Goal: Information Seeking & Learning: Find specific fact

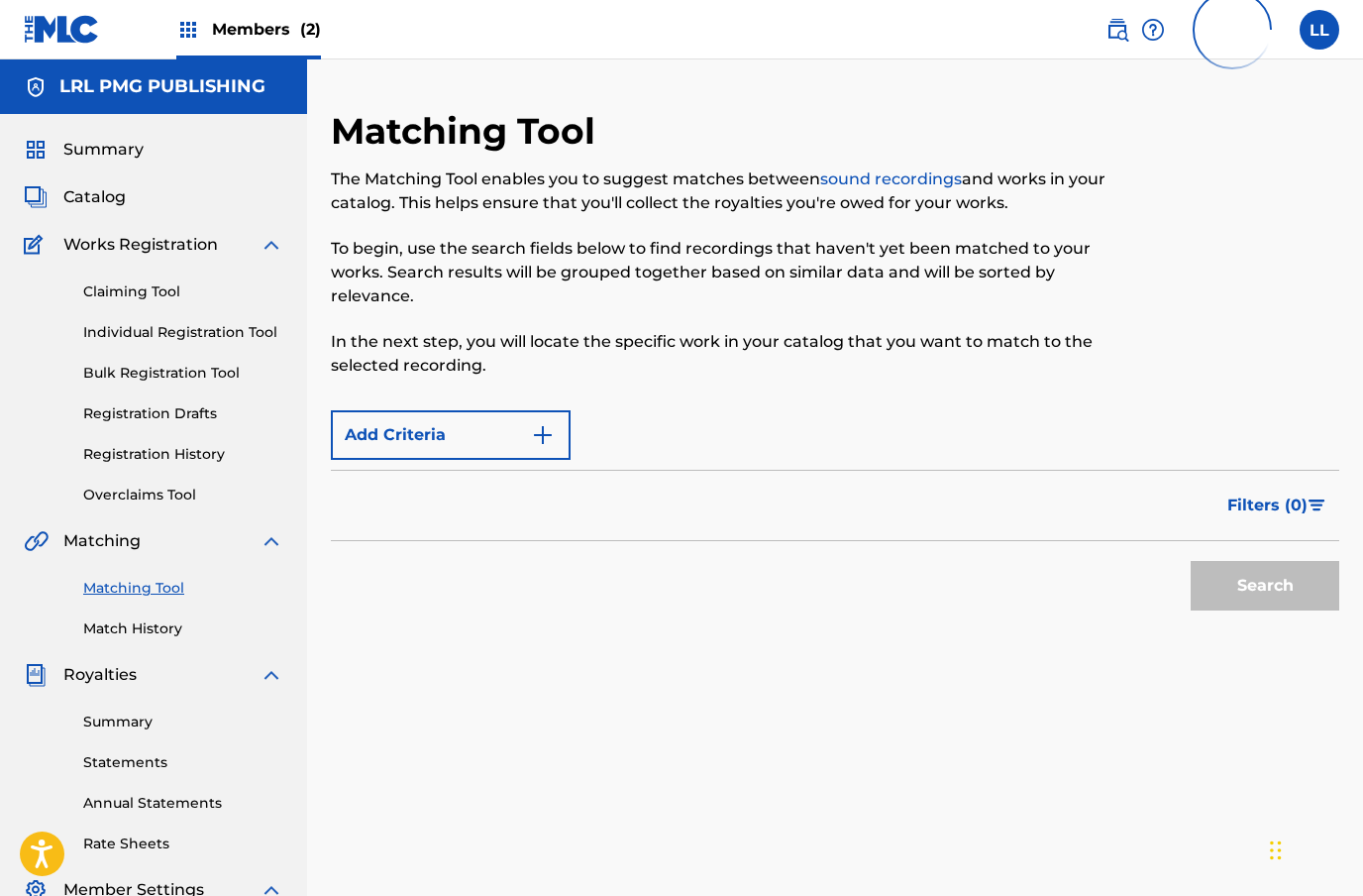
click at [540, 440] on img "Search Form" at bounding box center [543, 435] width 24 height 24
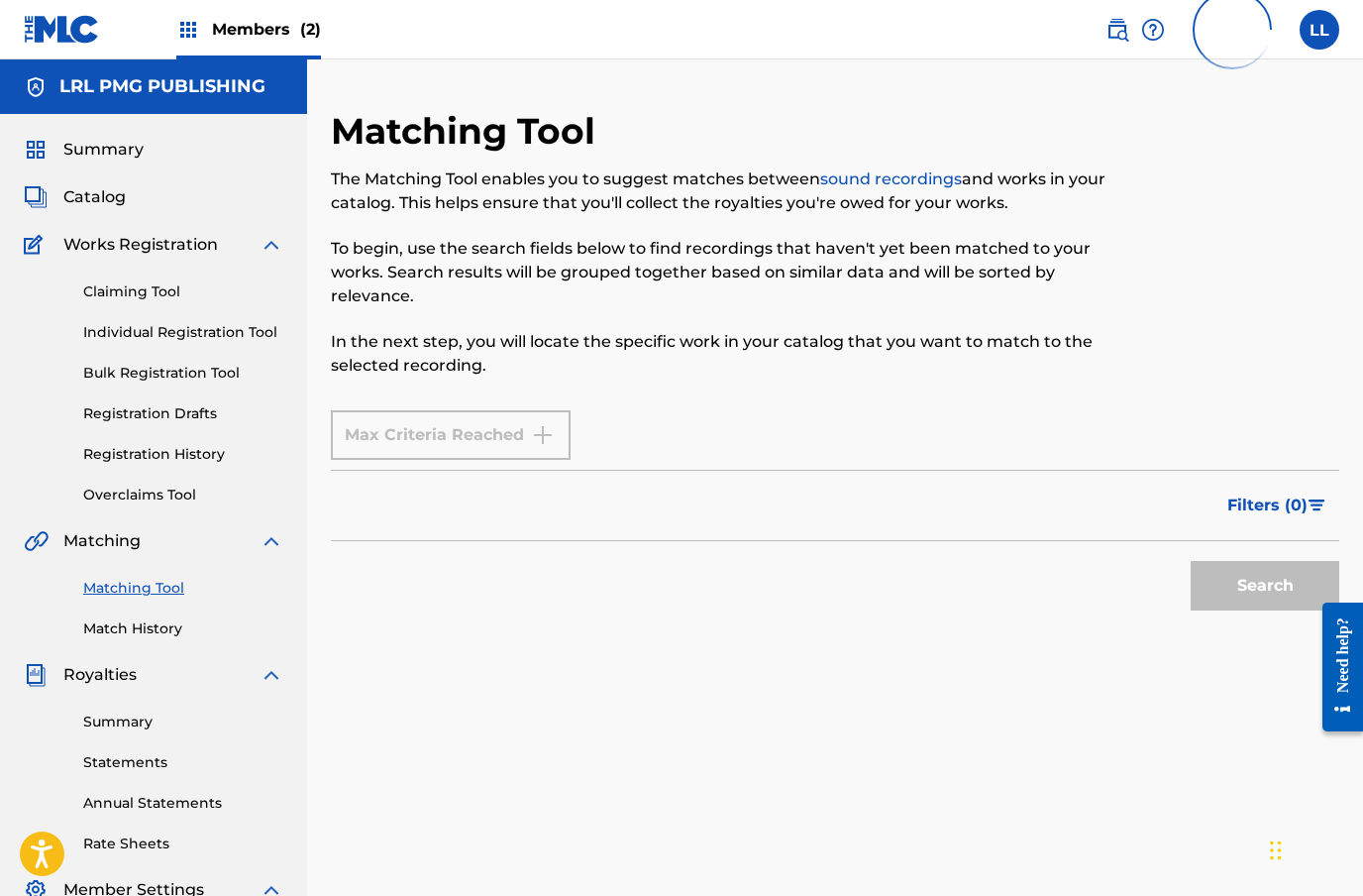
click at [536, 452] on div "Max Criteria Reached" at bounding box center [451, 435] width 239 height 50
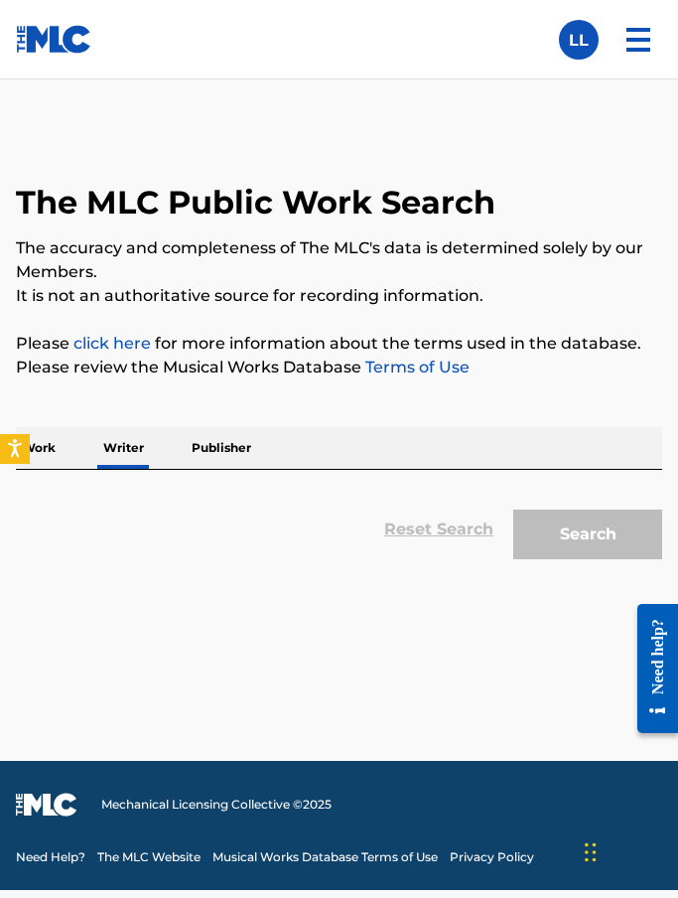
click at [296, 451] on div "Work Writer Publisher" at bounding box center [339, 448] width 646 height 42
click at [126, 462] on p "Writer" at bounding box center [123, 448] width 53 height 42
click at [121, 460] on p "Writer" at bounding box center [123, 448] width 53 height 42
click at [228, 451] on p "Publisher" at bounding box center [221, 448] width 71 height 42
click at [270, 482] on div "Reset Search Search" at bounding box center [339, 519] width 646 height 99
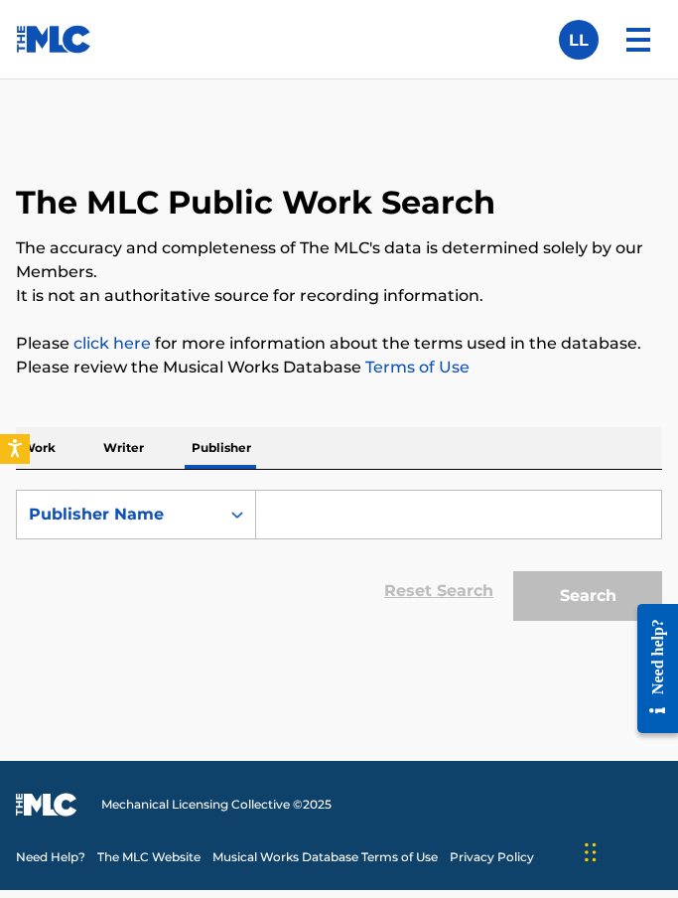
click at [107, 441] on p "Writer" at bounding box center [123, 448] width 53 height 42
click at [310, 518] on input "Search Form" at bounding box center [458, 515] width 405 height 48
paste input "[PERSON_NAME]"
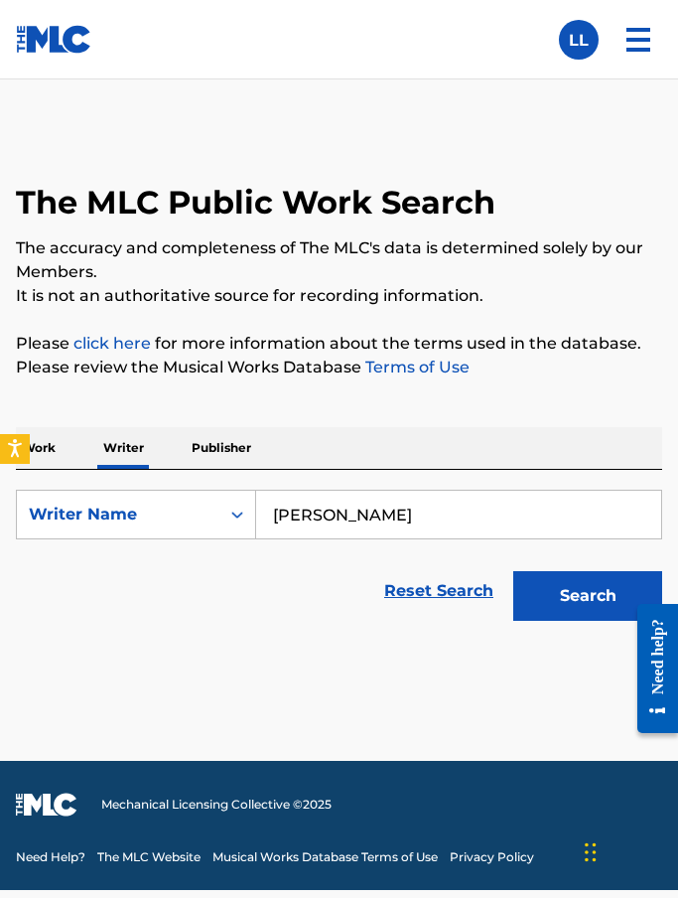
click at [294, 505] on input "Said Azunou" at bounding box center [458, 515] width 405 height 48
click at [581, 611] on button "Search" at bounding box center [587, 596] width 149 height 50
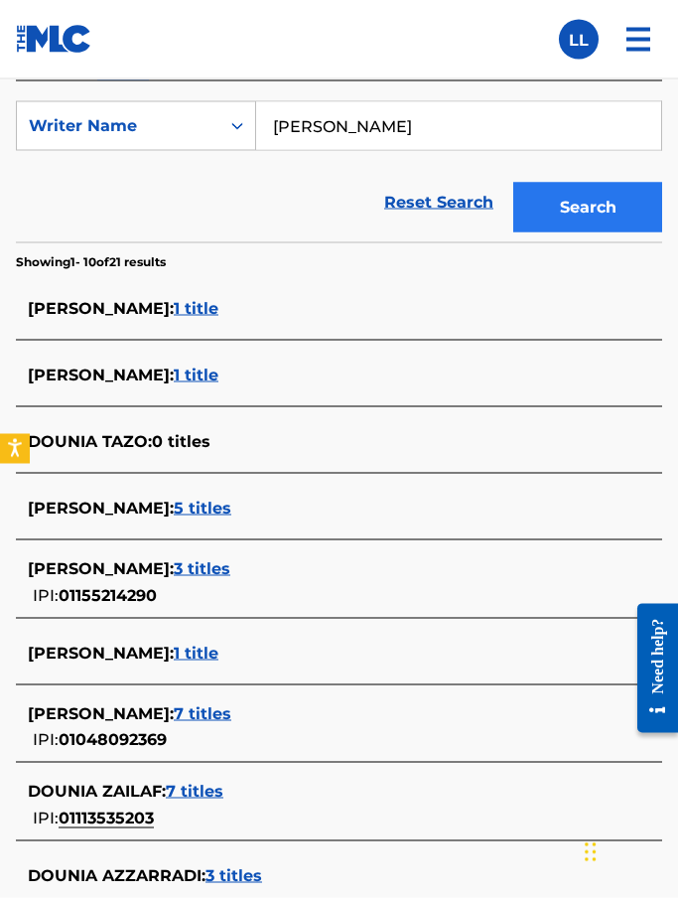
scroll to position [410, 0]
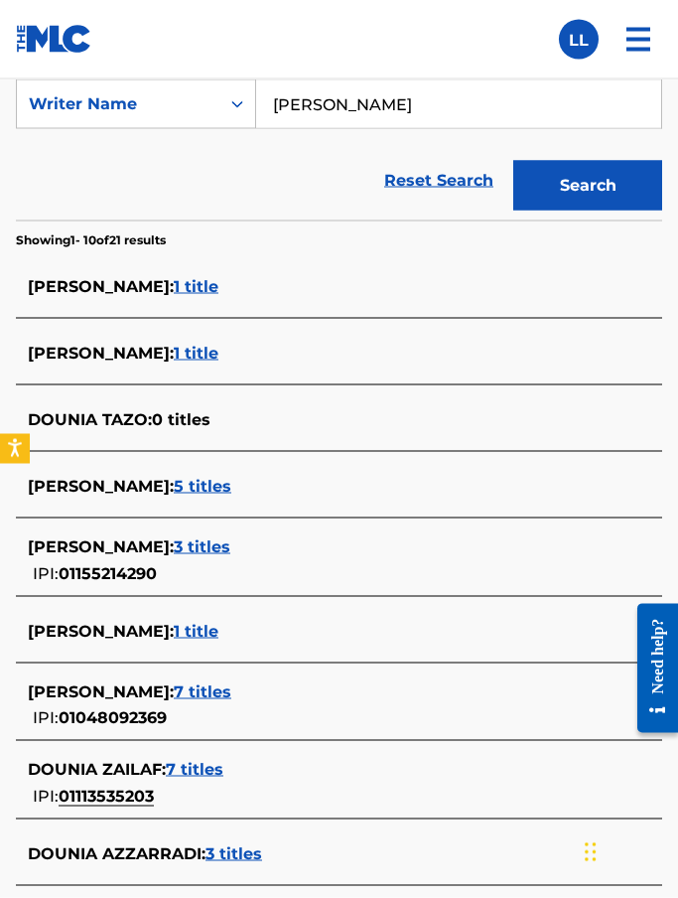
click at [439, 112] on input "Dounia Azunou" at bounding box center [458, 104] width 405 height 48
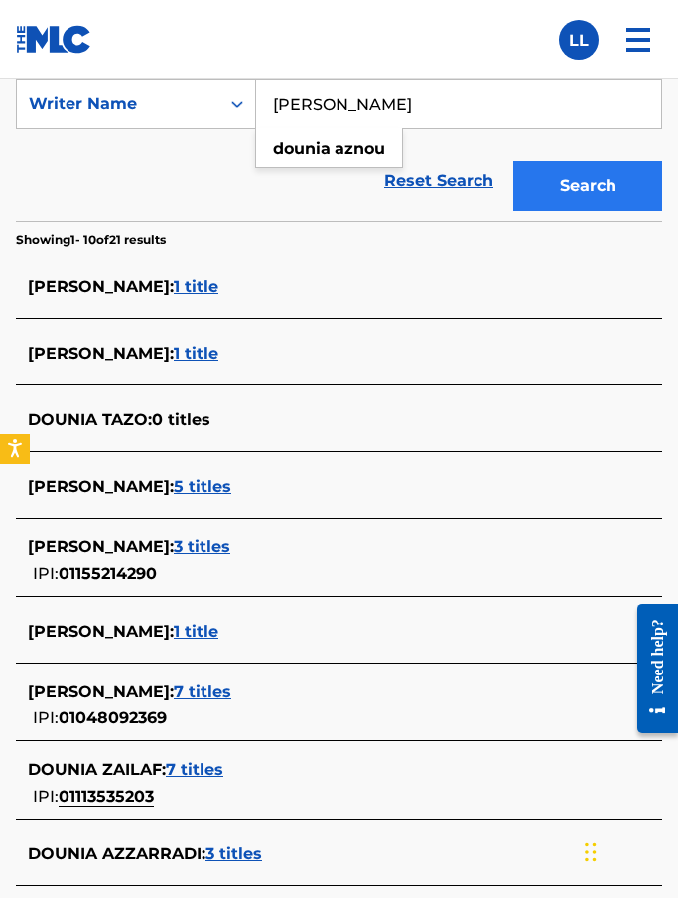
type input "Dounia Aznou"
click at [589, 189] on button "Search" at bounding box center [587, 186] width 149 height 50
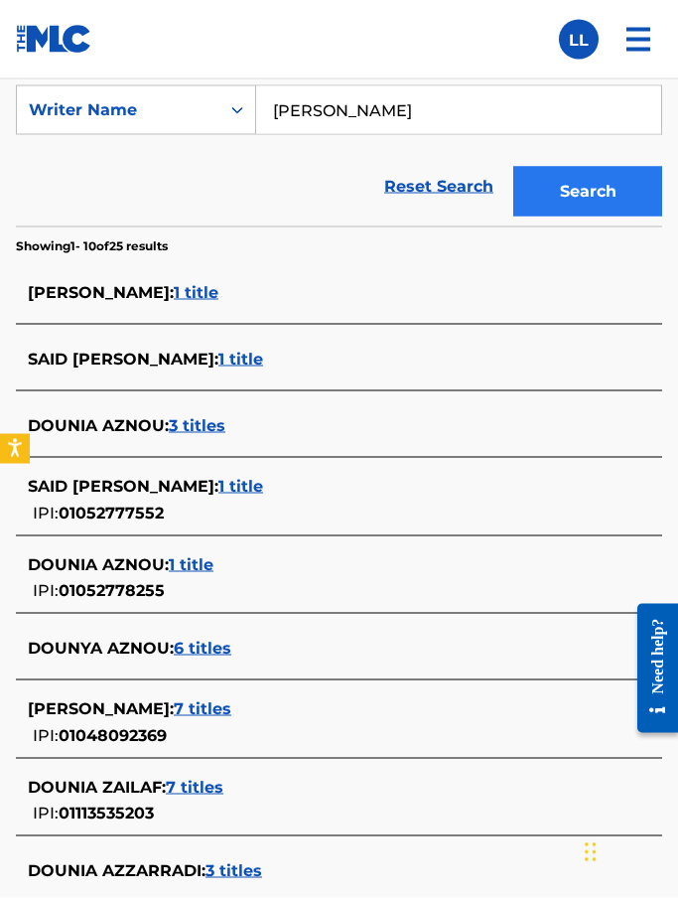
scroll to position [405, 0]
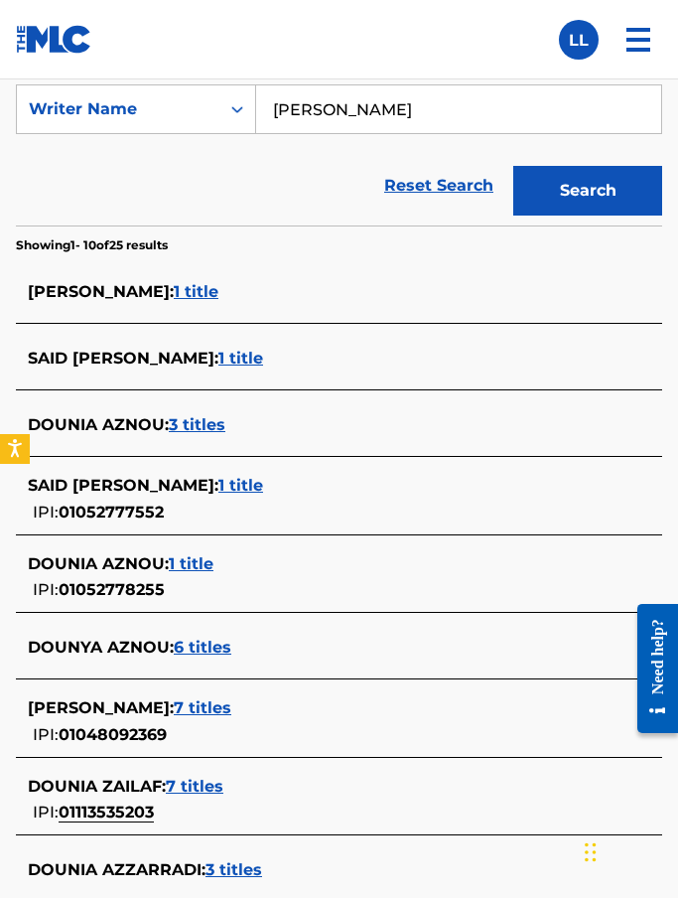
click at [182, 565] on span "1 title" at bounding box center [191, 563] width 45 height 19
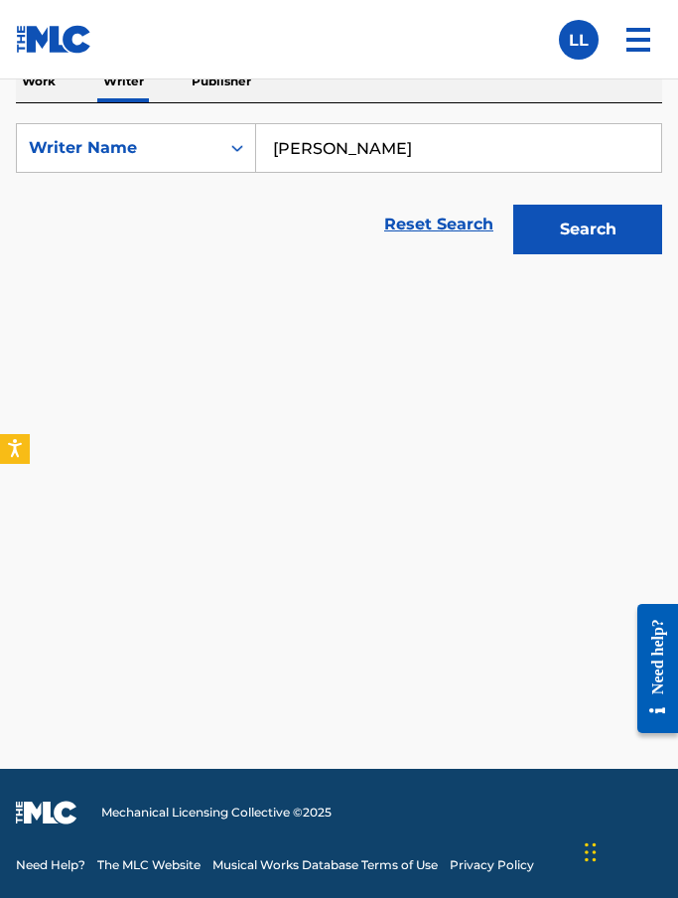
scroll to position [267, 0]
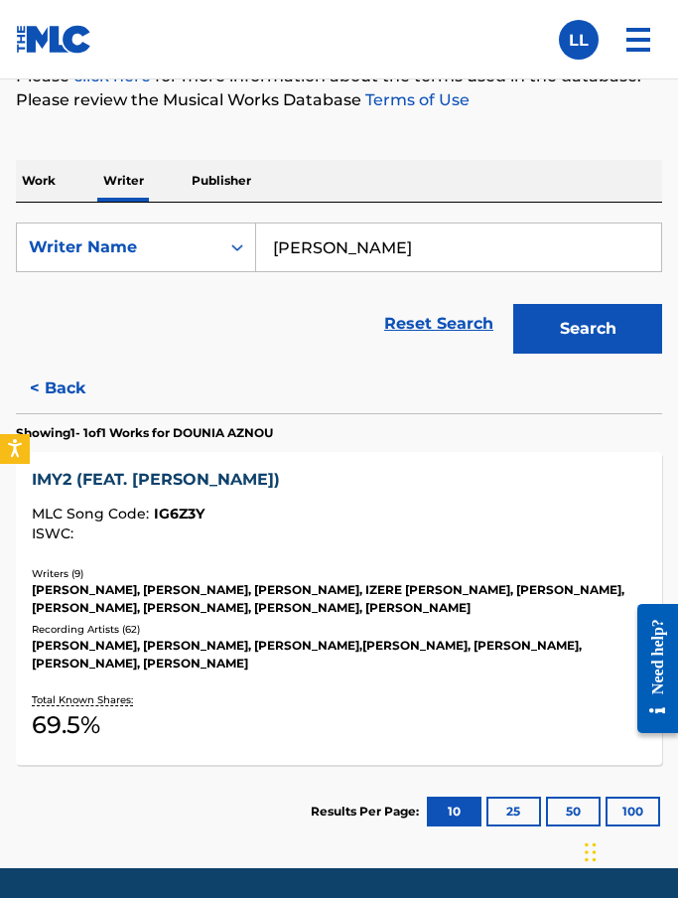
click at [106, 488] on div "IMY2 (FEAT. KID CUDI)" at bounding box center [339, 480] width 614 height 24
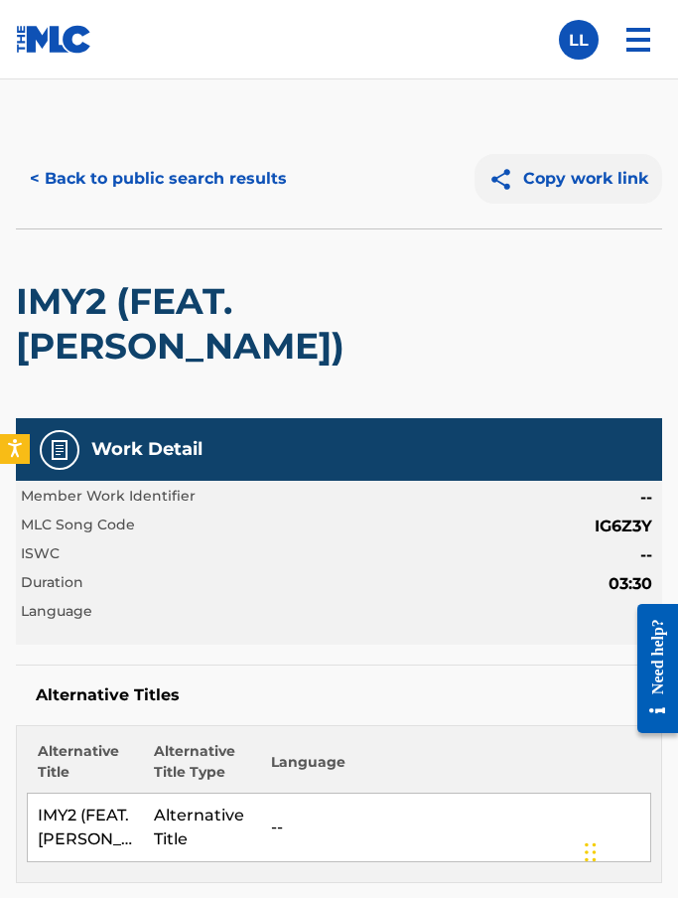
click at [576, 180] on button "Copy work link" at bounding box center [569, 179] width 188 height 50
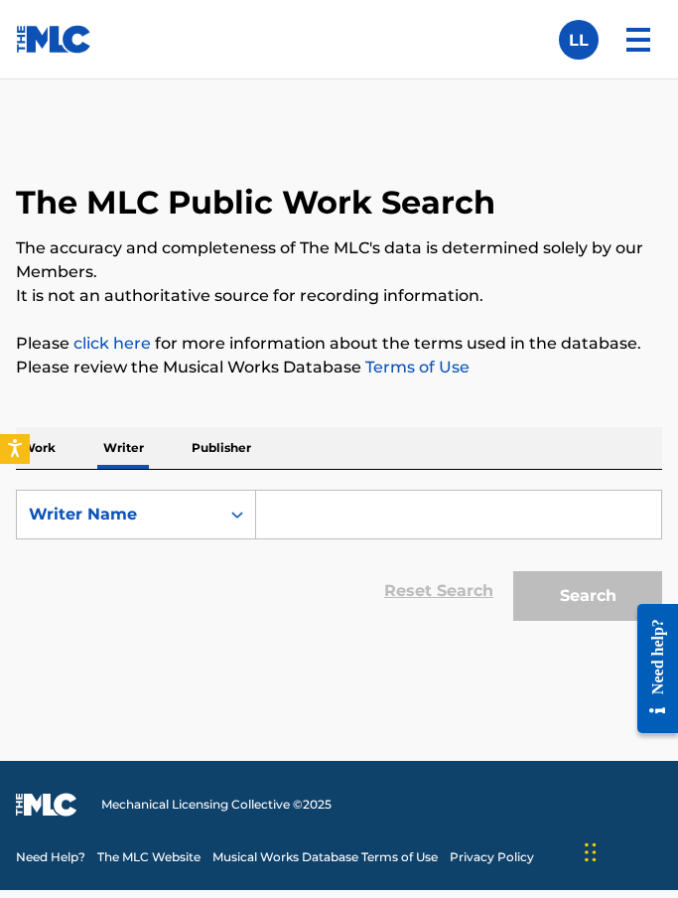
click at [312, 491] on input "Search Form" at bounding box center [458, 515] width 405 height 48
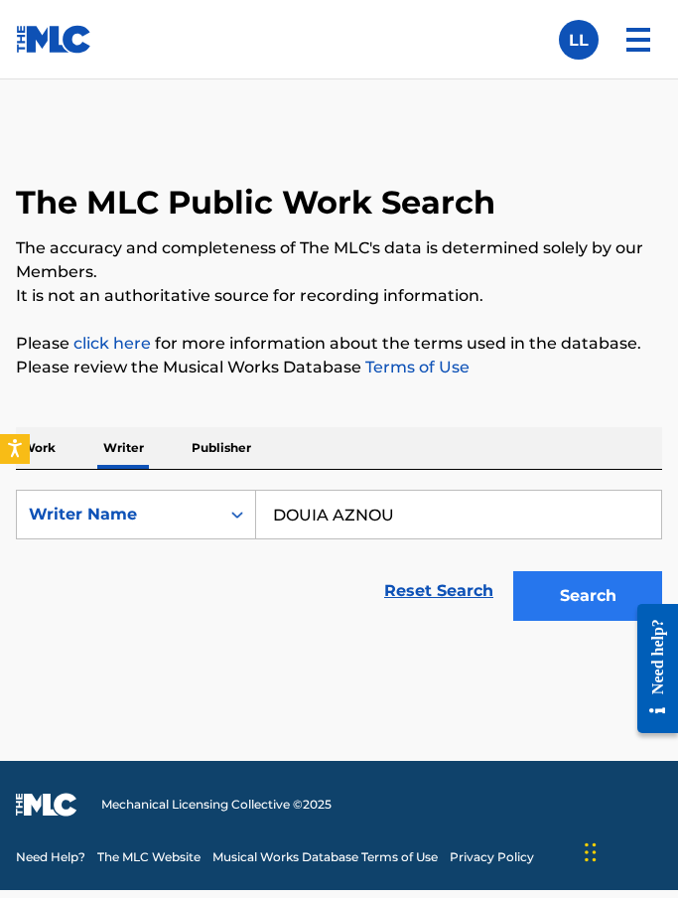
type input "DOUIA AZNOU"
click at [595, 571] on button "Search" at bounding box center [587, 596] width 149 height 50
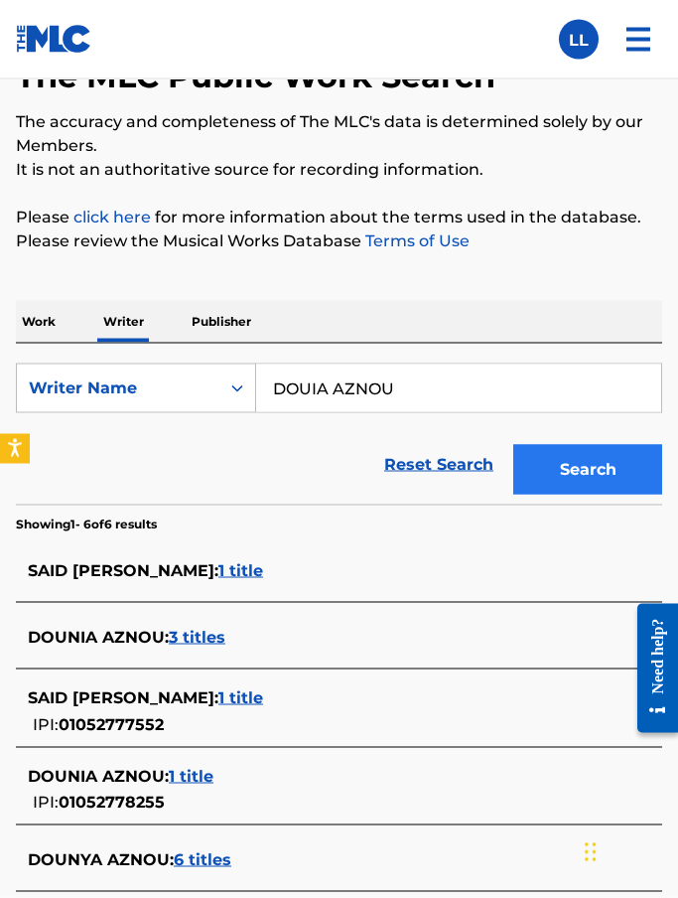
scroll to position [127, 0]
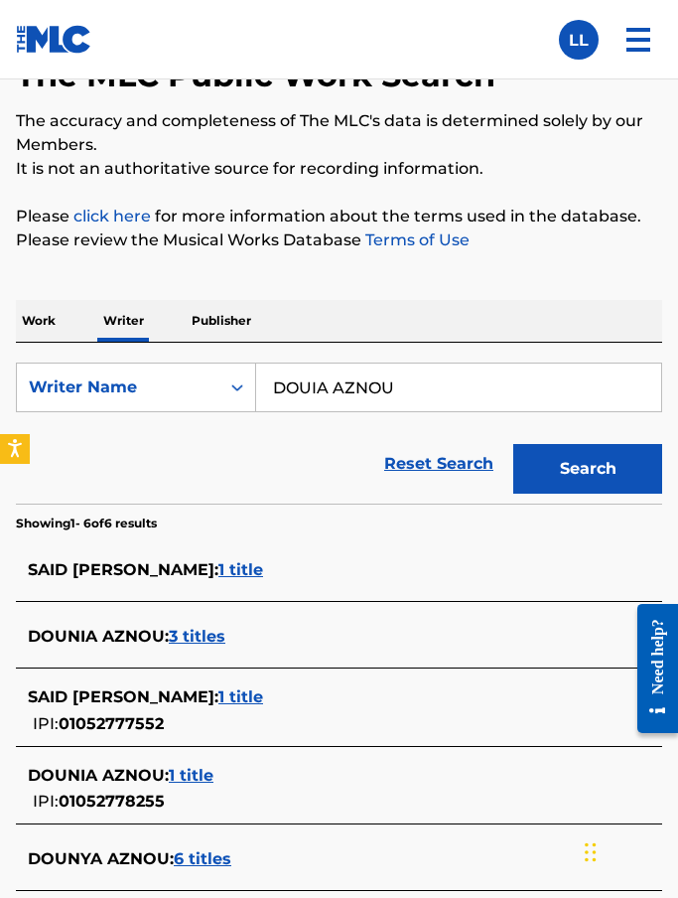
click at [205, 644] on span "3 titles" at bounding box center [197, 636] width 57 height 19
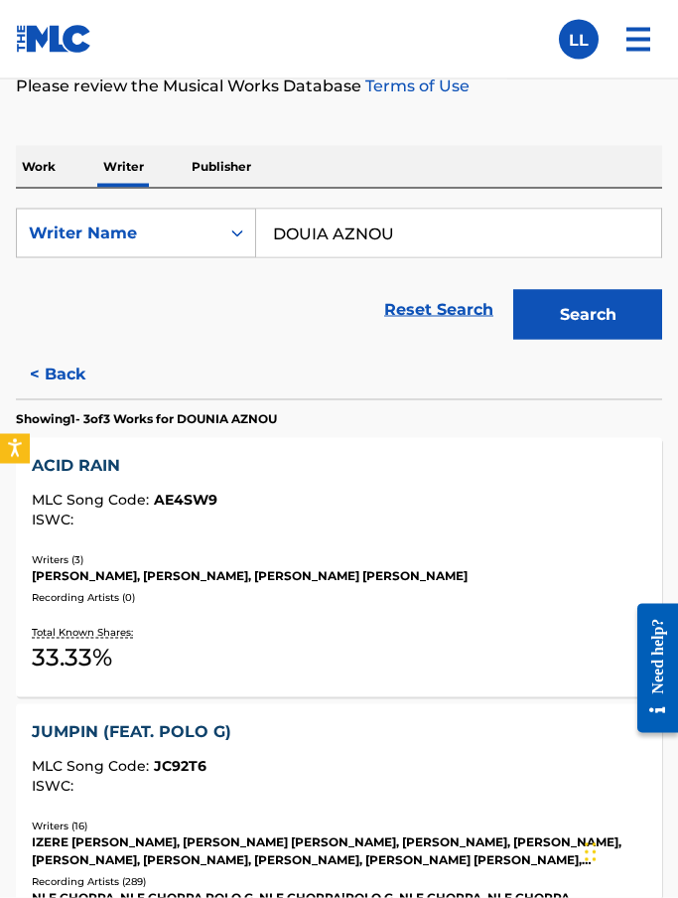
scroll to position [357, 0]
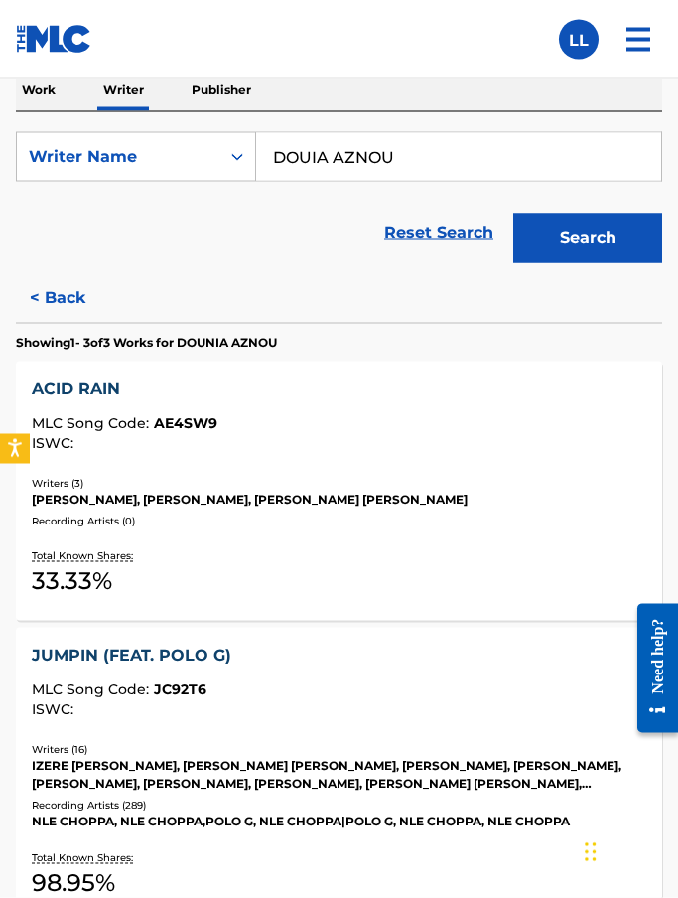
click at [107, 411] on div "ACID RAIN MLC Song Code : AE4SW9 ISWC :" at bounding box center [339, 413] width 614 height 73
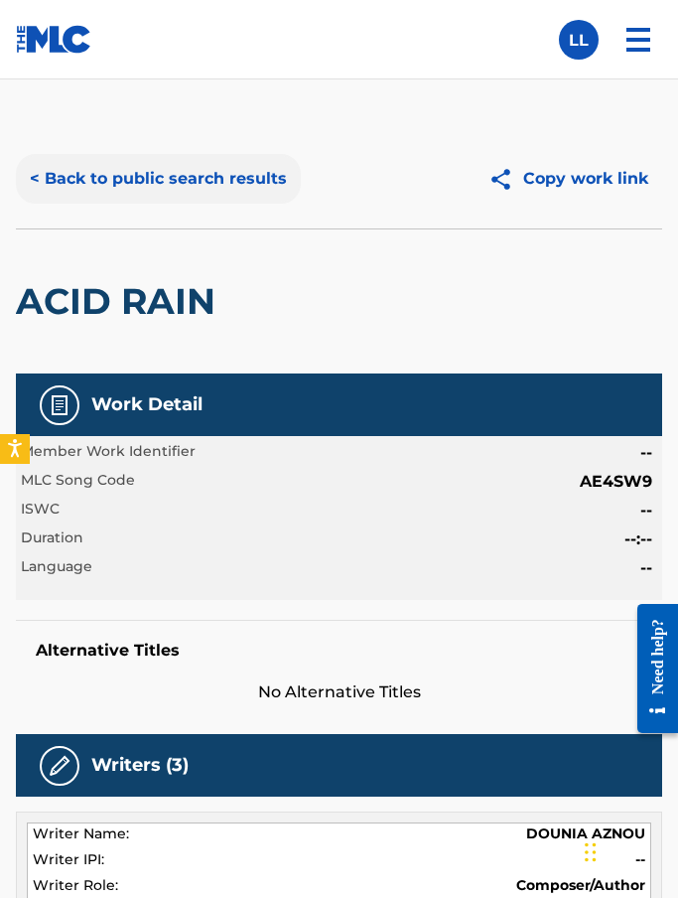
click at [35, 177] on button "< Back to public search results" at bounding box center [158, 179] width 285 height 50
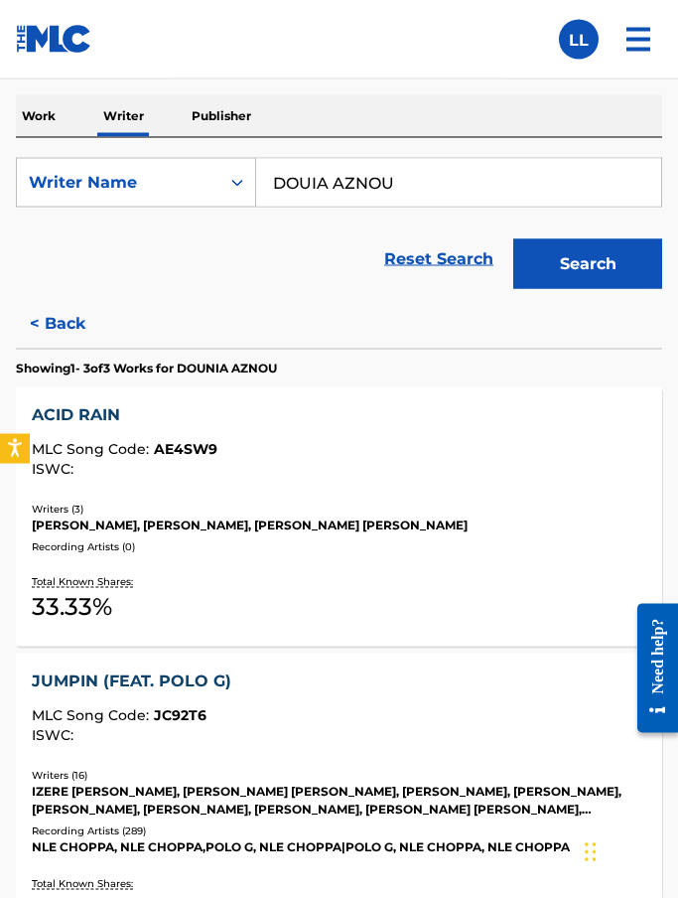
scroll to position [333, 0]
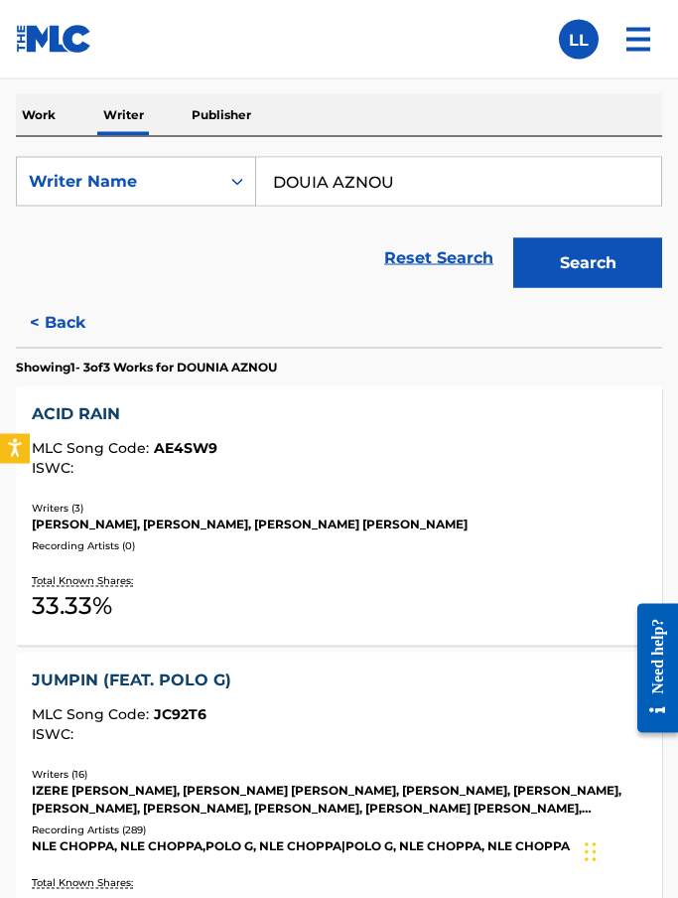
click at [73, 424] on div "ACID RAIN" at bounding box center [339, 414] width 614 height 24
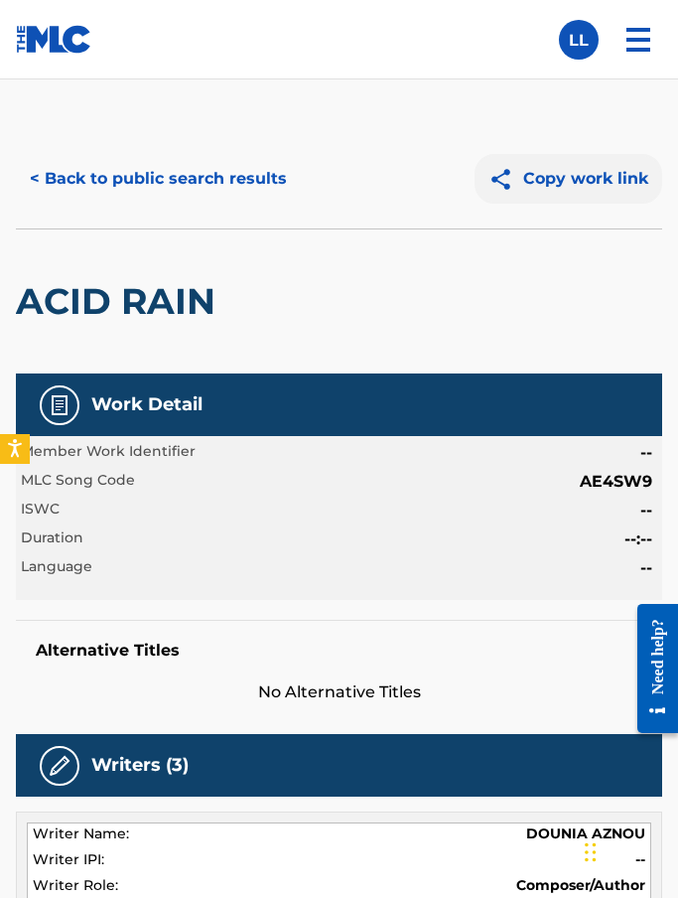
click at [559, 179] on button "Copy work link" at bounding box center [569, 179] width 188 height 50
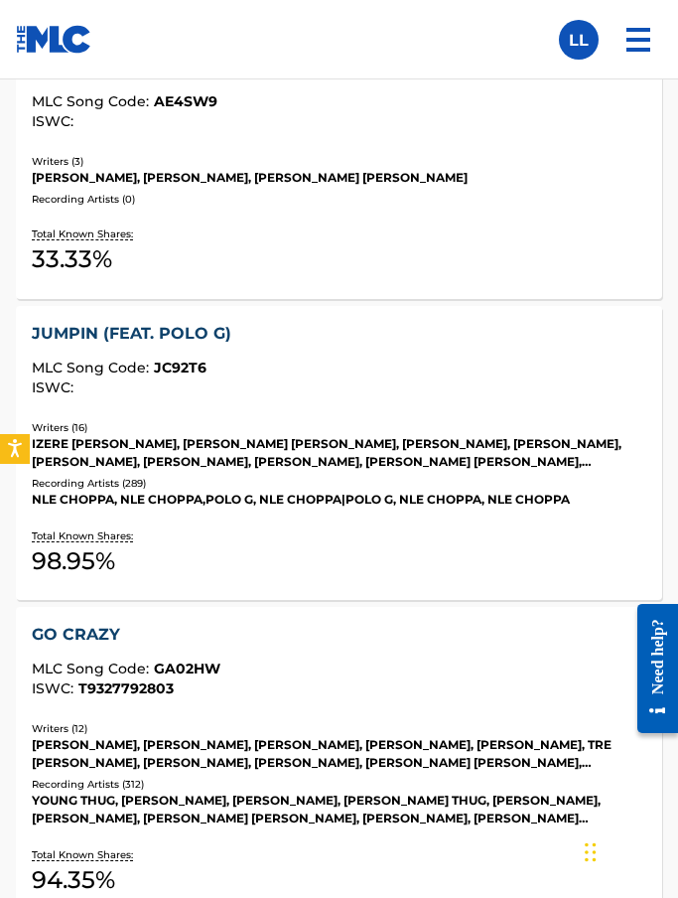
scroll to position [678, 0]
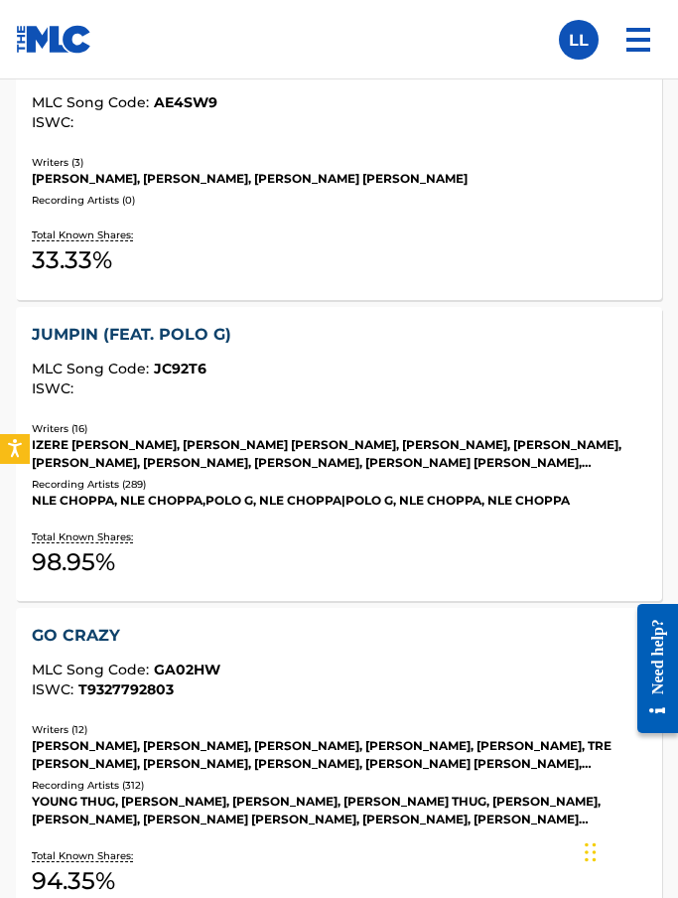
click at [338, 458] on div "IZERE EDDY BIZIMANA, DANIEL RAAB MORAS, DYLAN DE GRAAF, ABDELSLAM BENFARESS, DA…" at bounding box center [339, 454] width 614 height 36
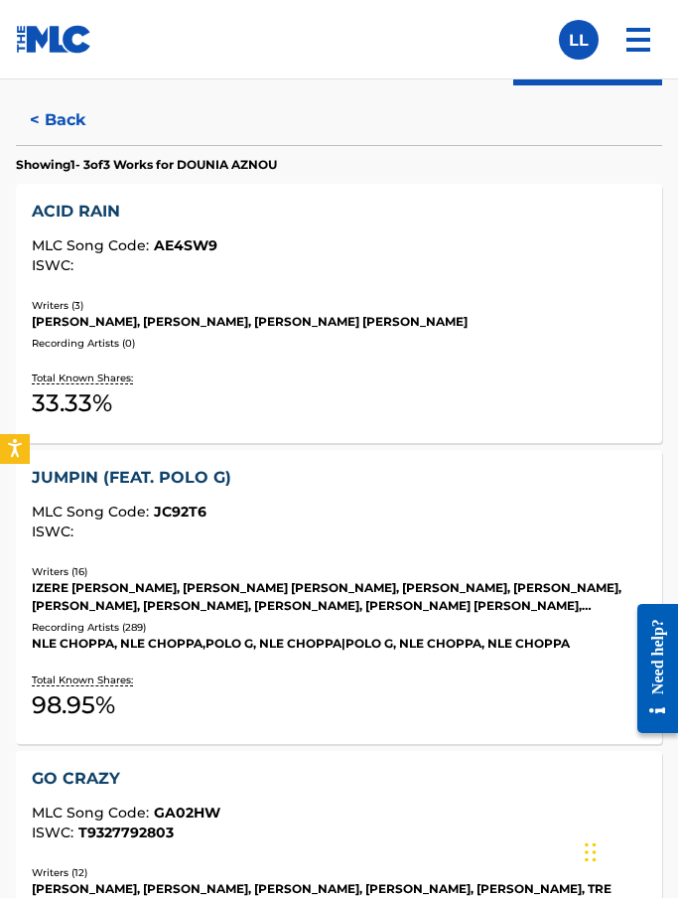
scroll to position [534, 0]
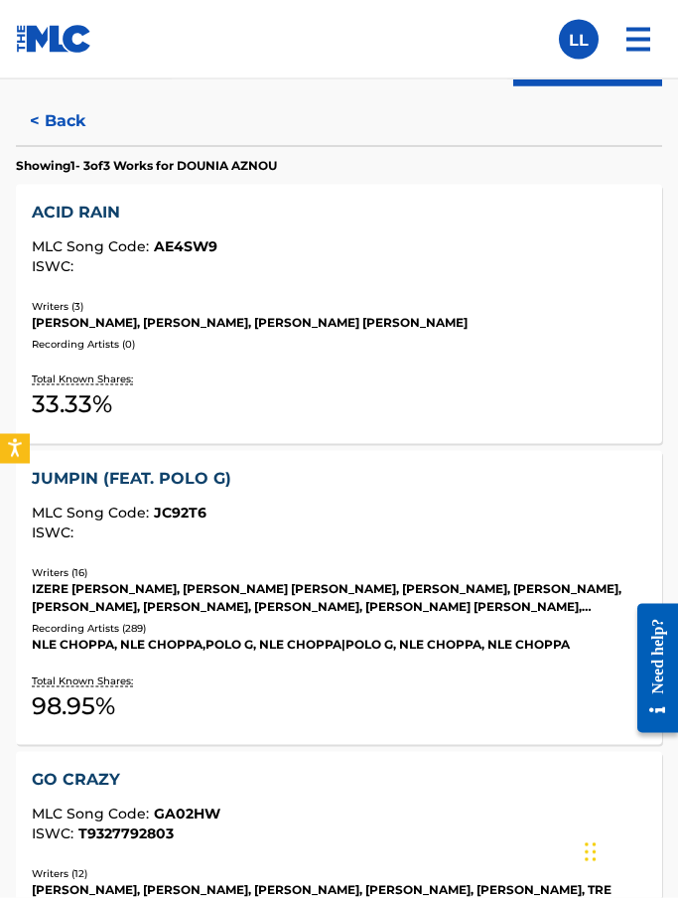
click at [115, 241] on span "MLC Song Code :" at bounding box center [93, 246] width 122 height 18
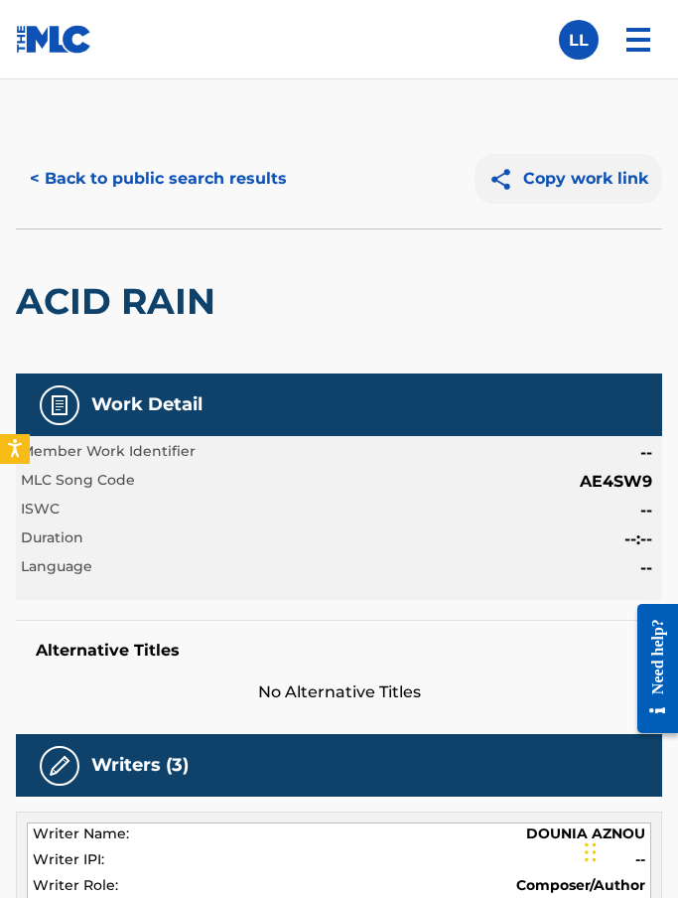
click at [585, 182] on button "Copy work link" at bounding box center [569, 179] width 188 height 50
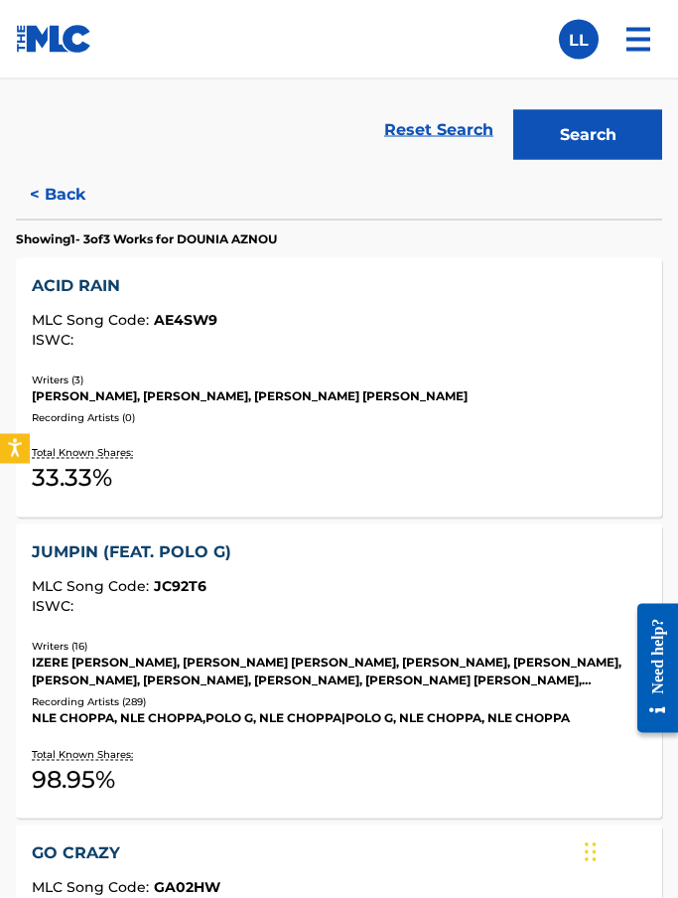
scroll to position [464, 0]
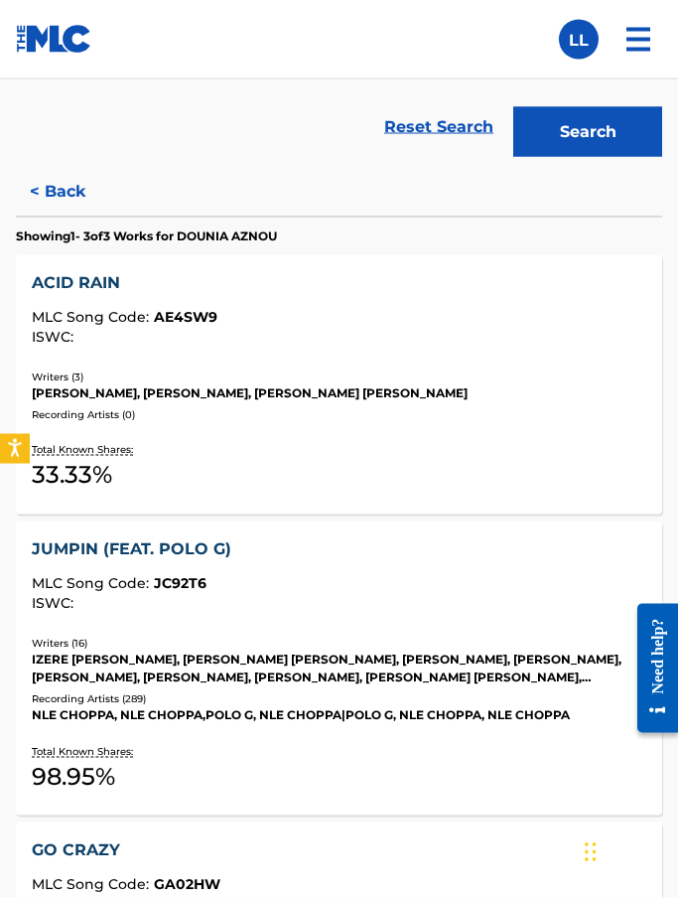
click at [159, 559] on div "JUMPIN (FEAT. POLO G)" at bounding box center [339, 549] width 614 height 24
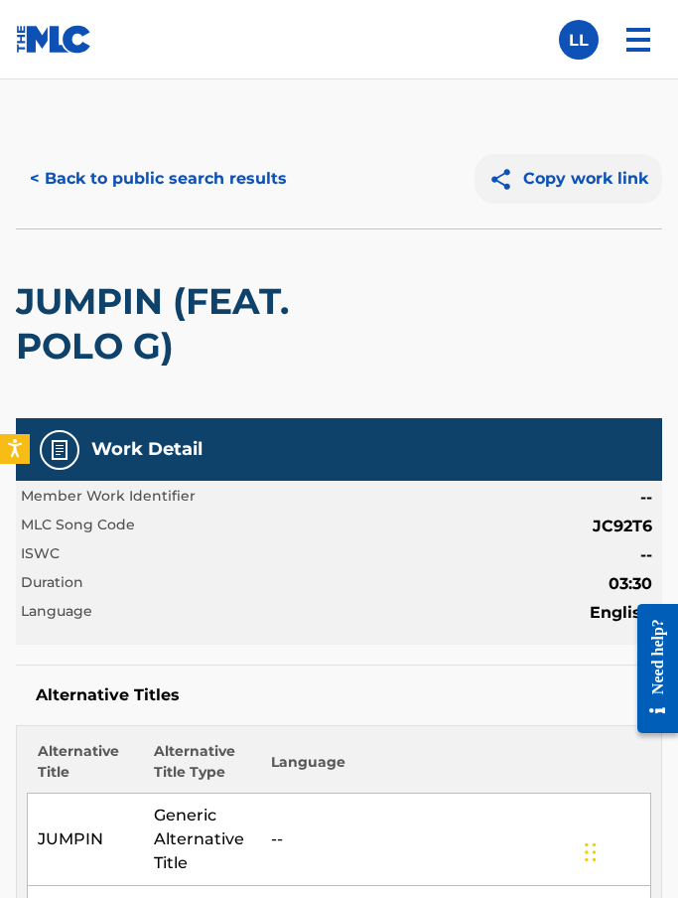
click at [586, 176] on button "Copy work link" at bounding box center [569, 179] width 188 height 50
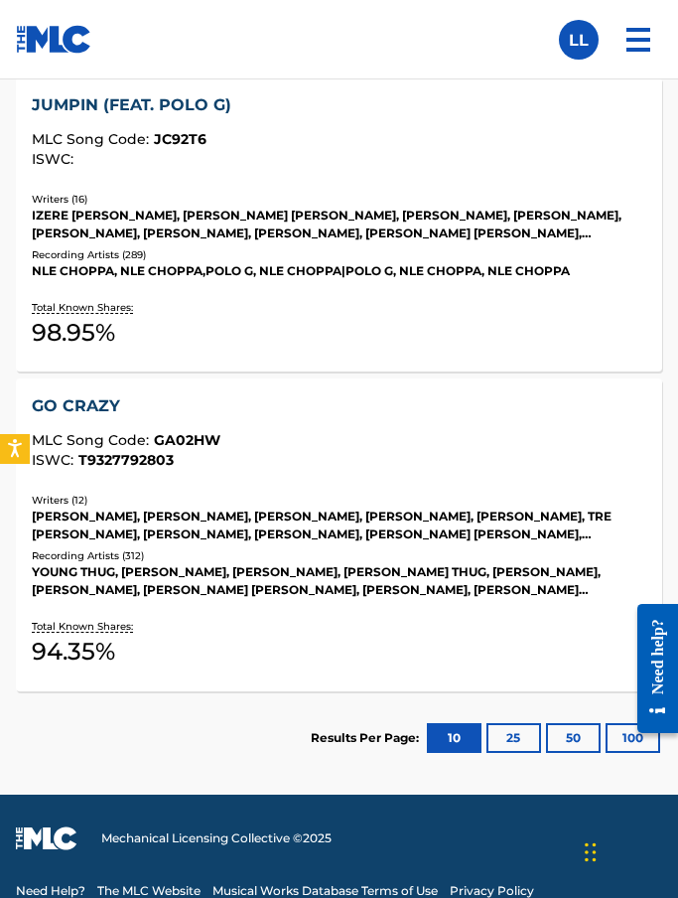
scroll to position [923, 0]
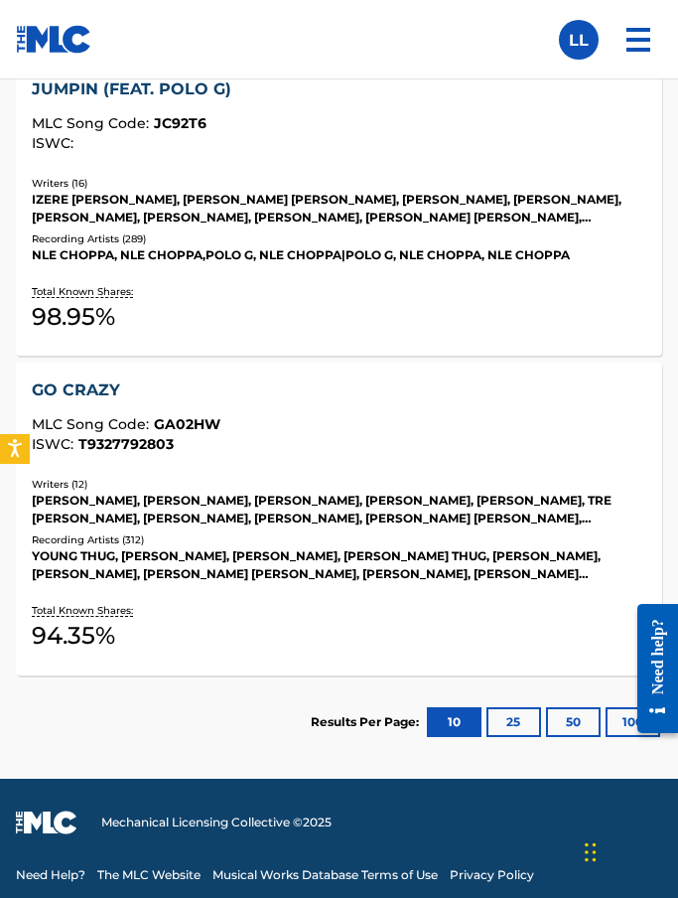
click at [64, 572] on div "YOUNG THUG, CHRIS BROWN, CHRIS BROWN, YOUNG THUG, SAID AZNOU, DOUNIA AZNOU, JOH…" at bounding box center [339, 565] width 614 height 36
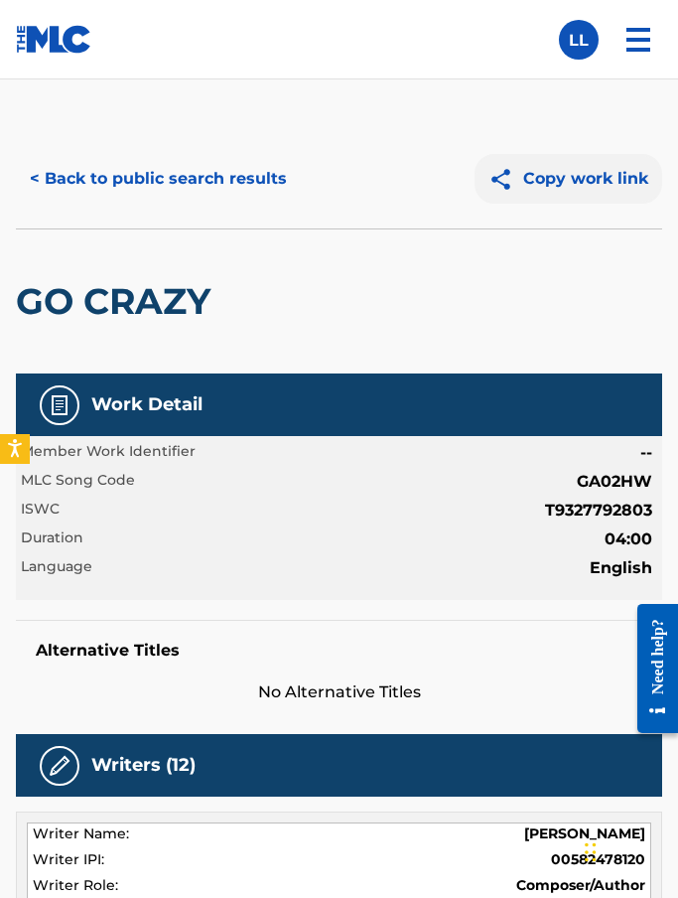
click at [581, 181] on button "Copy work link" at bounding box center [569, 179] width 188 height 50
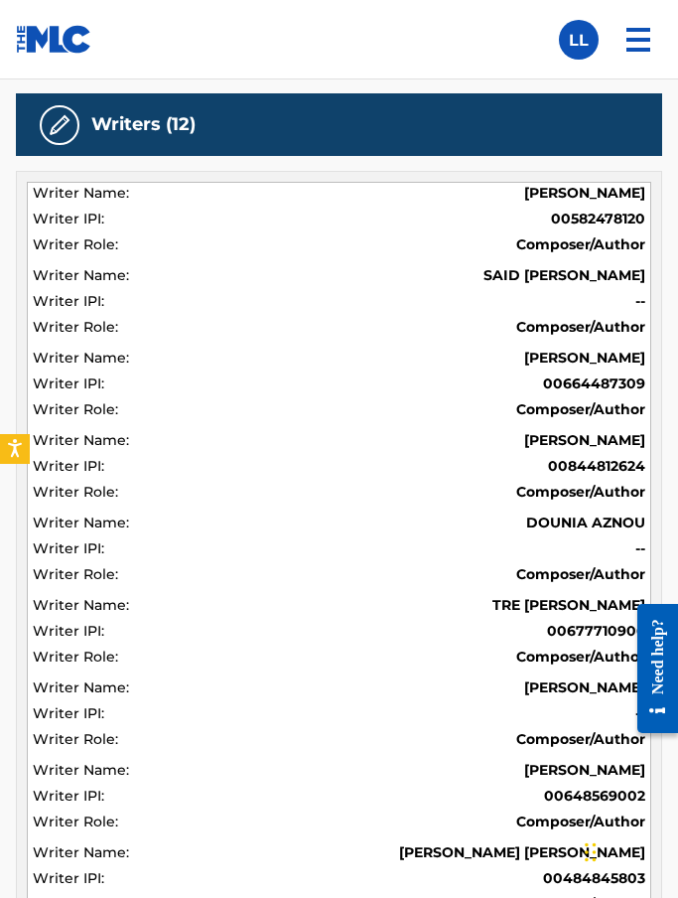
scroll to position [722, 0]
